Goal: Register for event/course

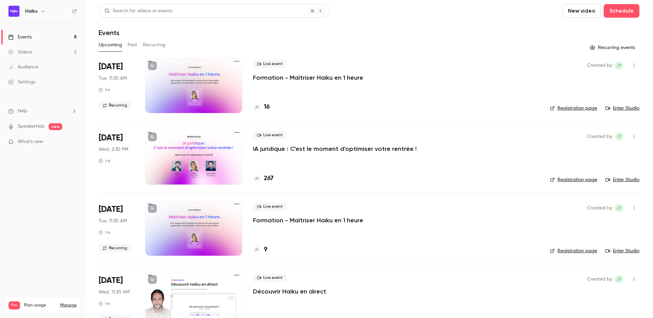
click at [266, 148] on p "IA juridique : C'est le moment d'optimiser votre rentrée !" at bounding box center [335, 149] width 164 height 8
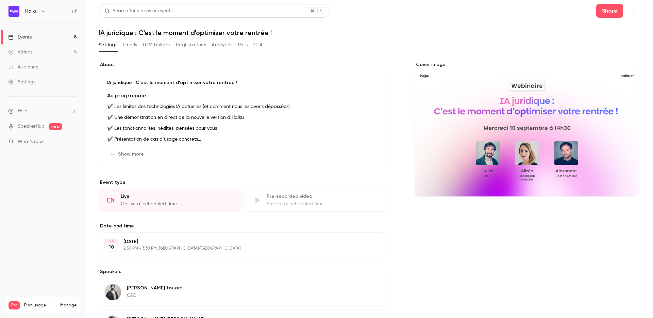
click at [187, 45] on button "Registrations" at bounding box center [191, 44] width 30 height 11
